Goal: Transaction & Acquisition: Book appointment/travel/reservation

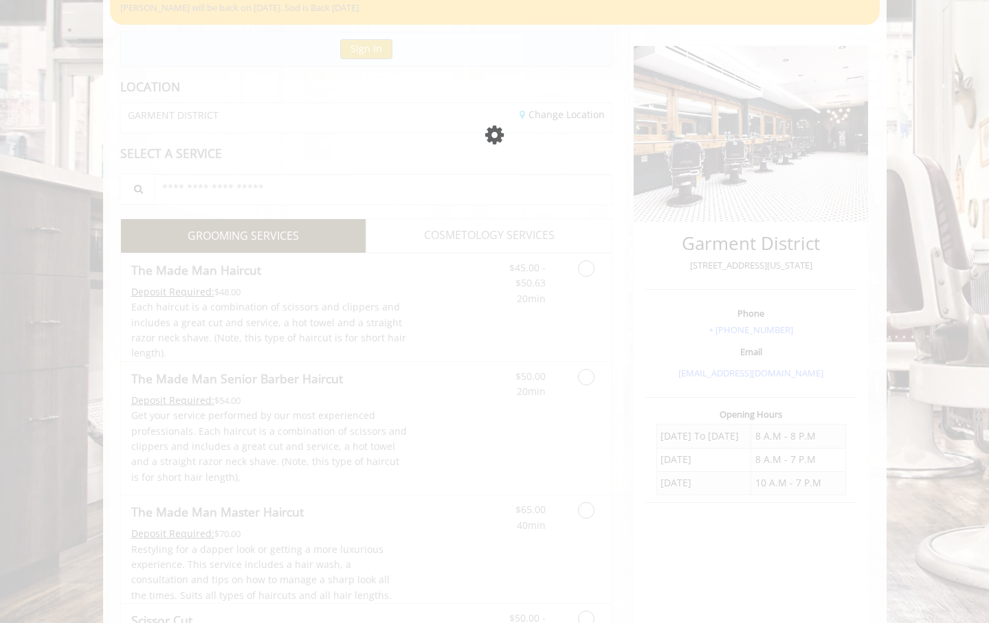
scroll to position [126, 0]
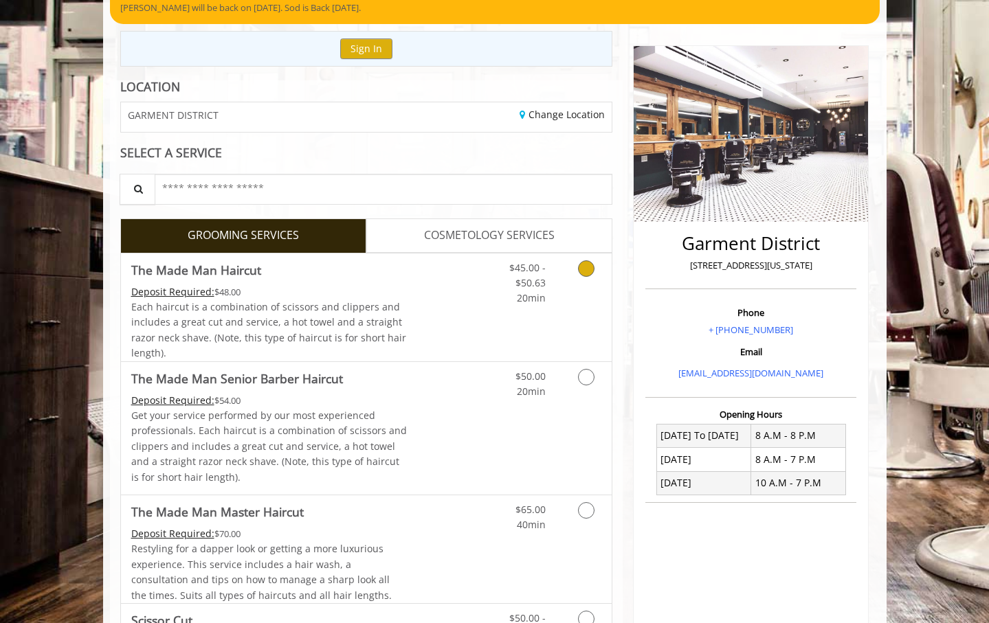
click at [472, 306] on link "Discounted Price" at bounding box center [448, 308] width 82 height 108
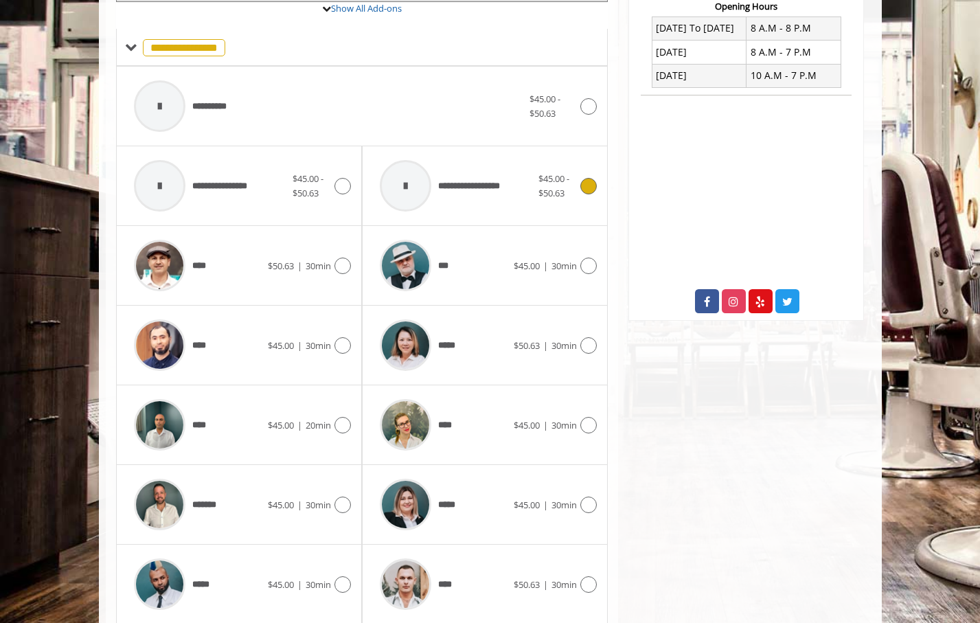
scroll to position [583, 0]
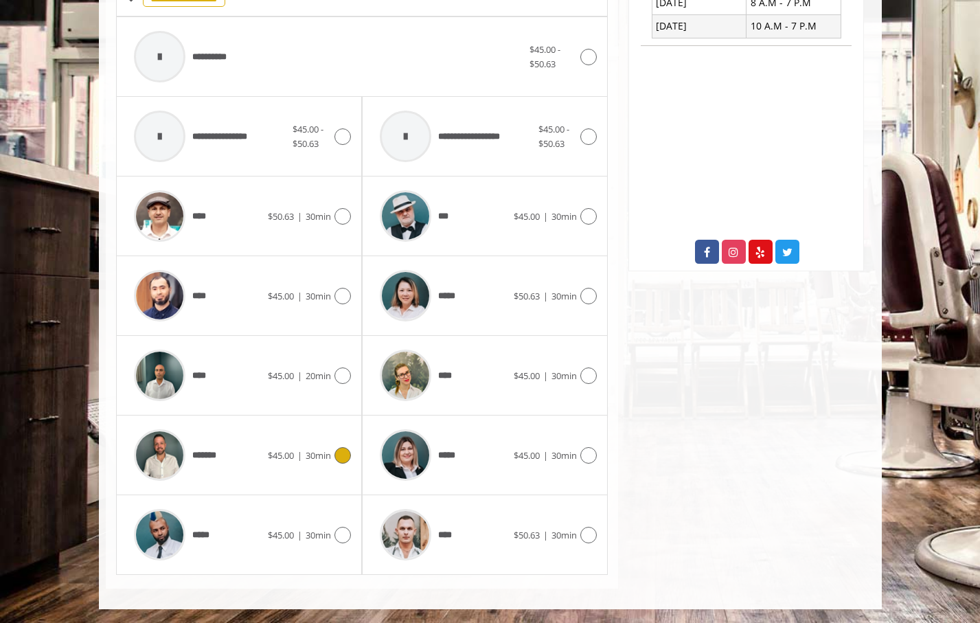
click at [243, 460] on div "*******" at bounding box center [197, 455] width 141 height 65
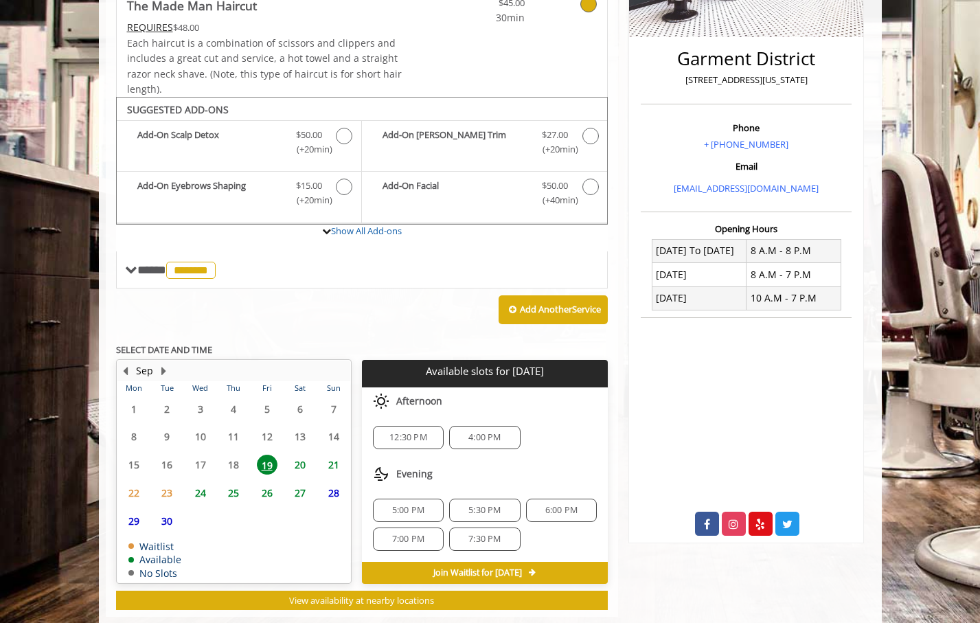
scroll to position [339, 0]
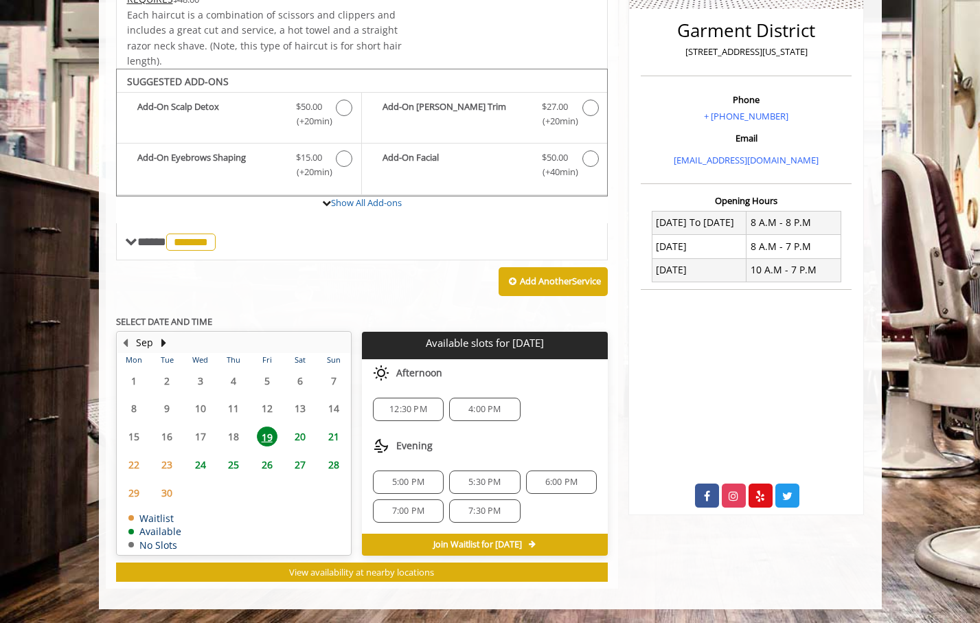
click at [424, 310] on div "**********" at bounding box center [362, 271] width 493 height 622
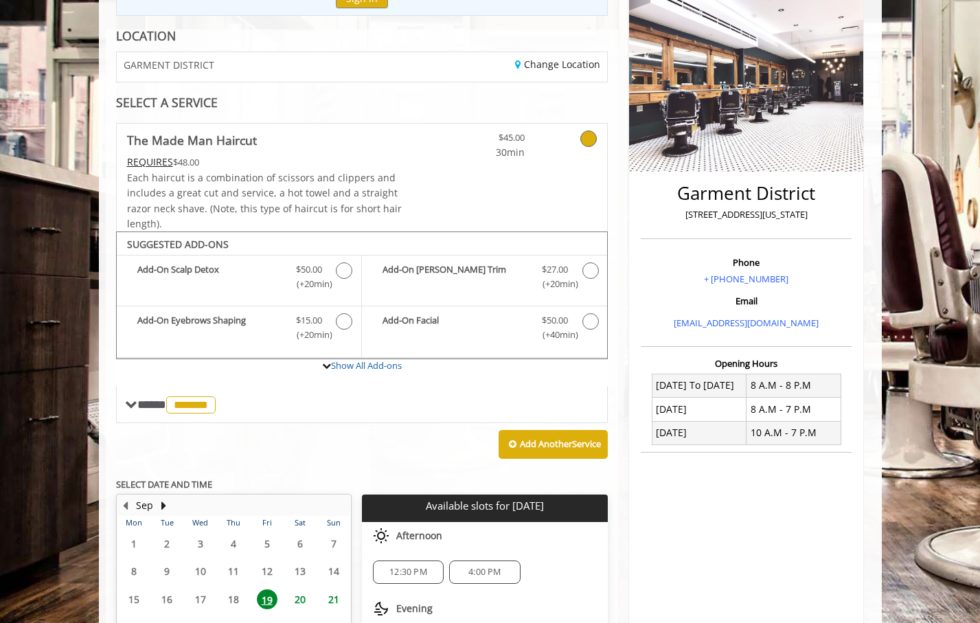
scroll to position [0, 0]
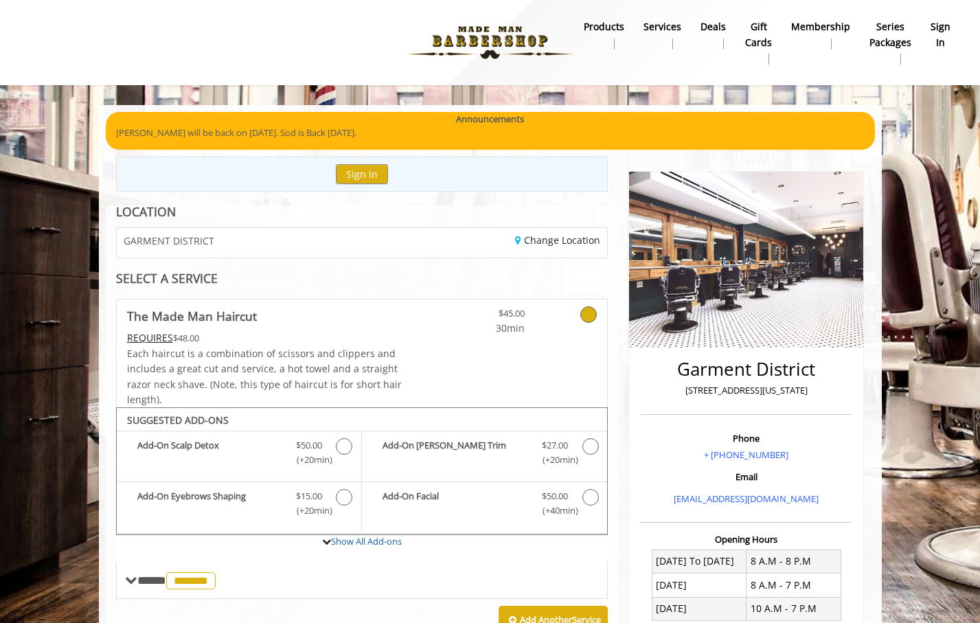
click at [466, 245] on div "Change Location" at bounding box center [490, 243] width 256 height 30
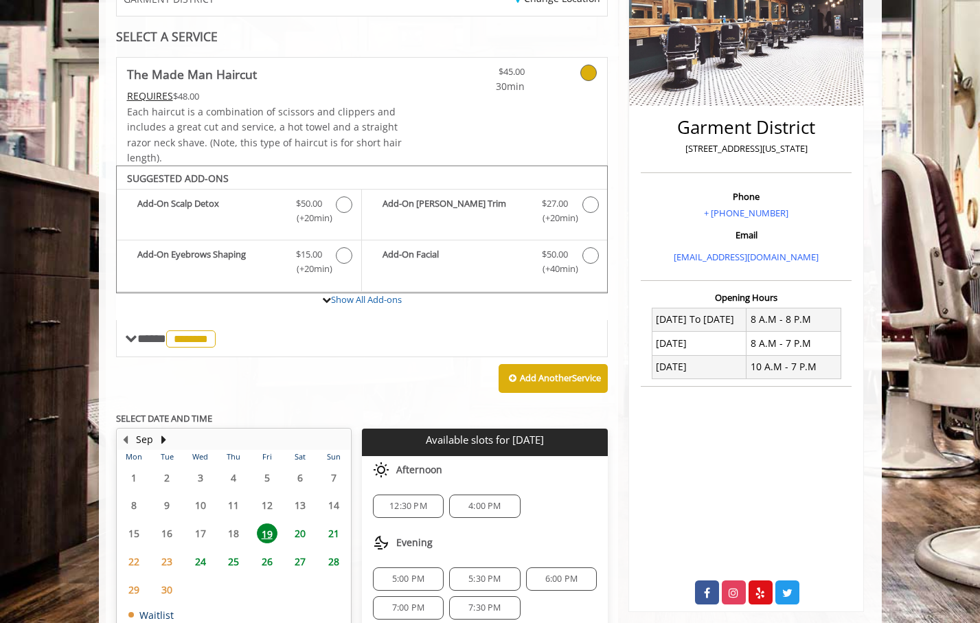
scroll to position [254, 0]
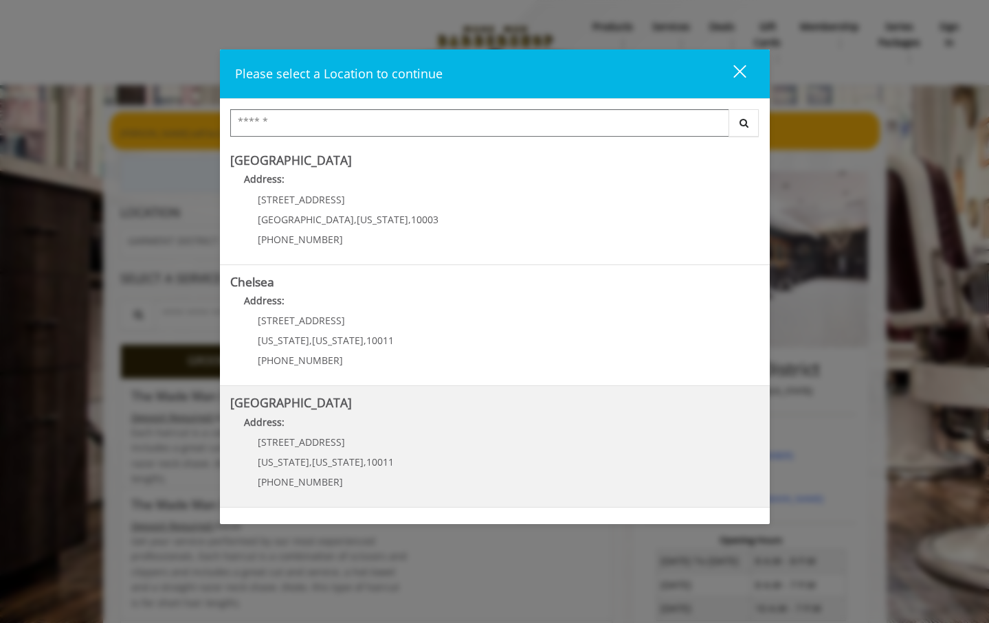
scroll to position [233, 0]
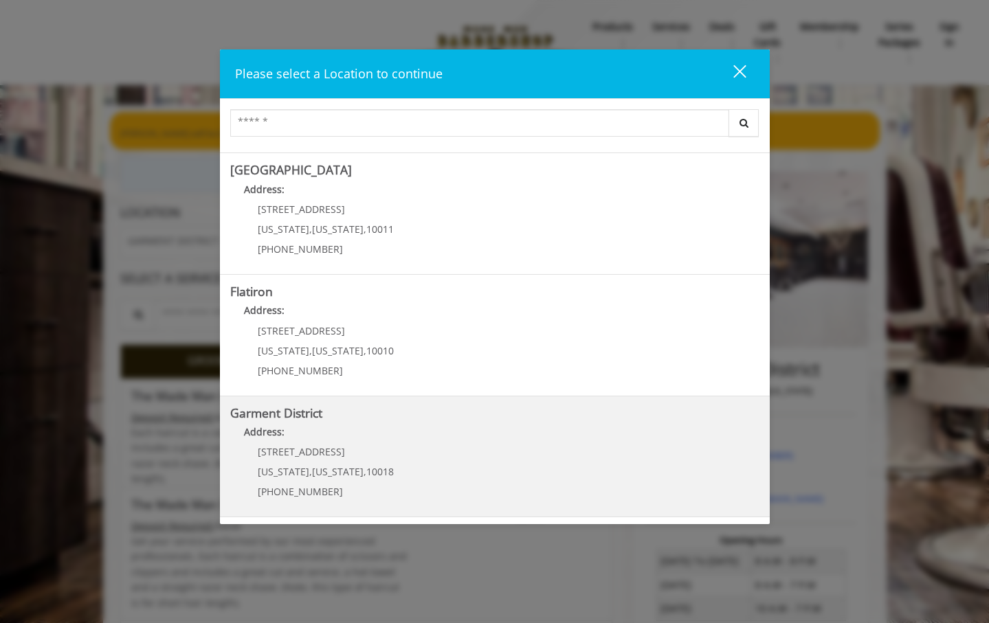
click at [427, 431] on District "Address:" at bounding box center [494, 436] width 529 height 22
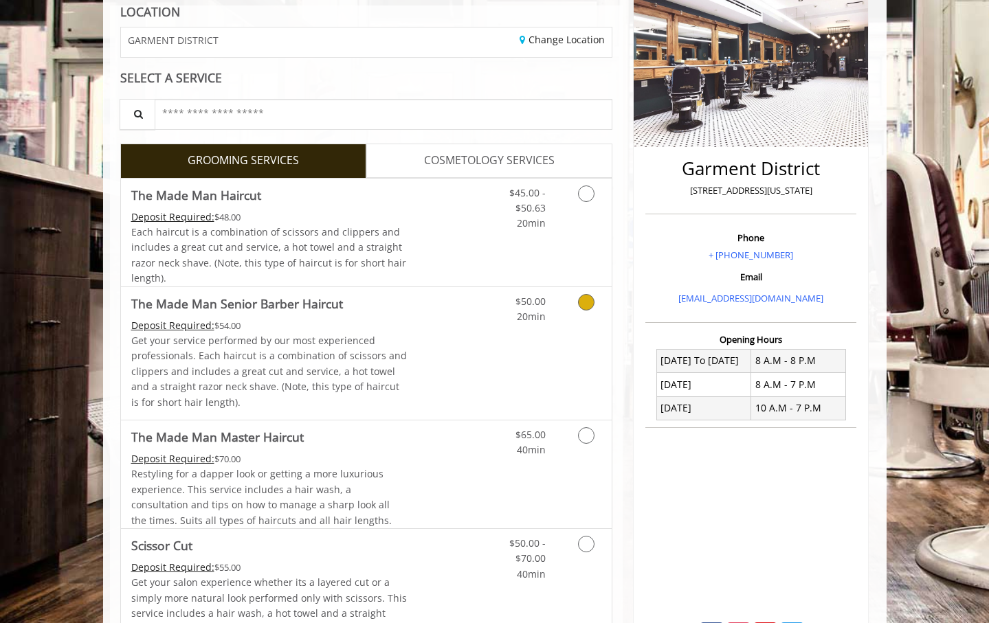
scroll to position [446, 0]
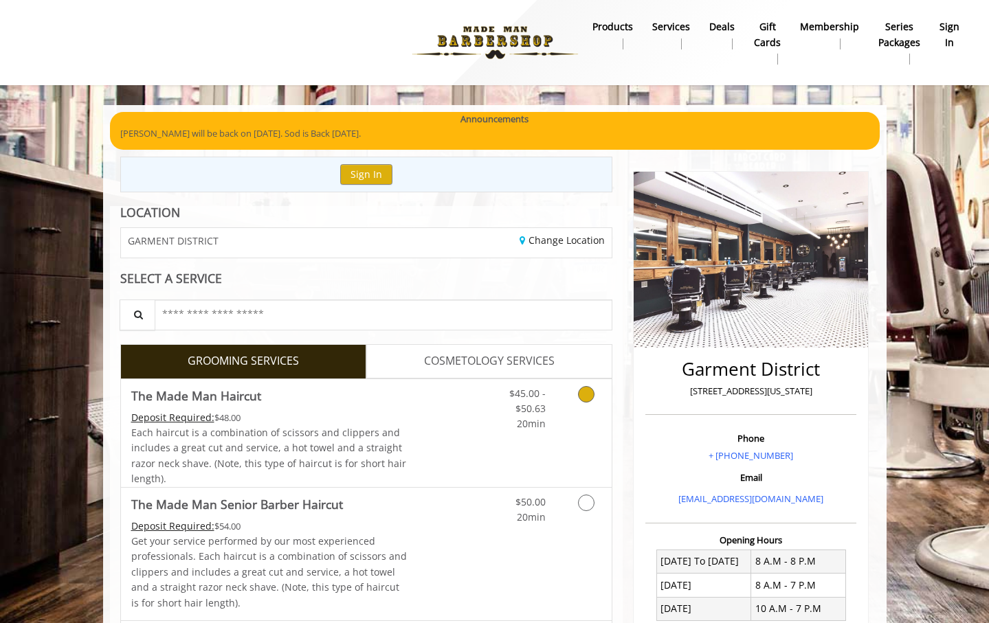
click at [445, 434] on link "Discounted Price" at bounding box center [448, 433] width 82 height 108
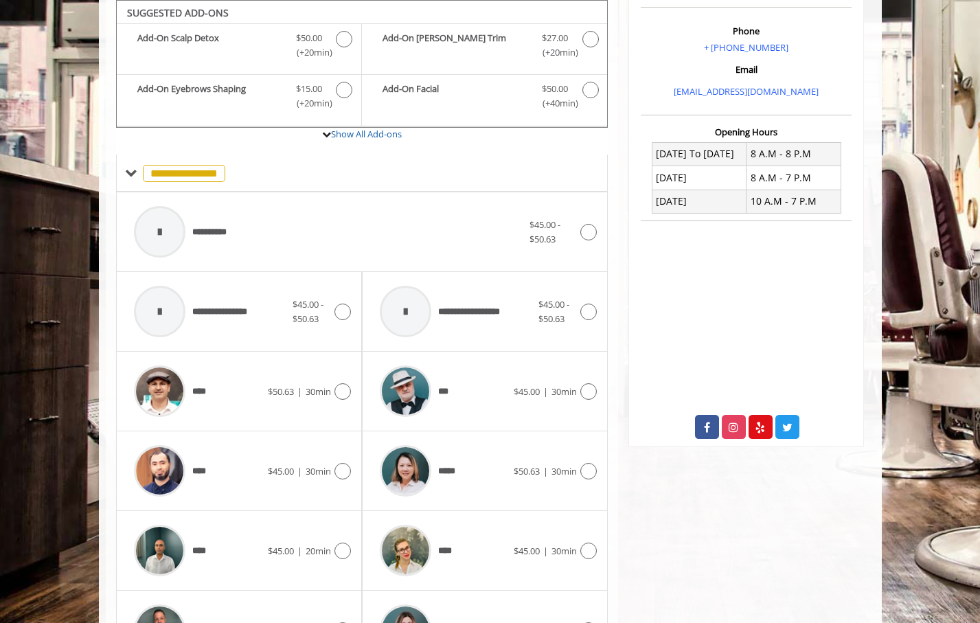
scroll to position [583, 0]
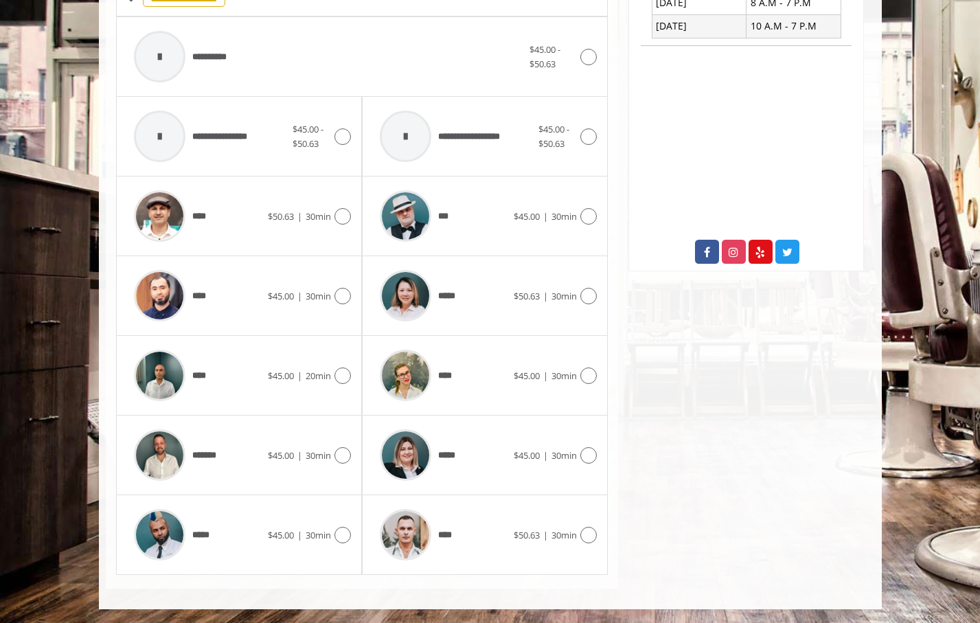
click at [743, 452] on div "Garment District 1400 Broadway, New York Phone + (212) 997-4247 Email info@made…" at bounding box center [746, 81] width 256 height 1015
